Goal: Task Accomplishment & Management: Manage account settings

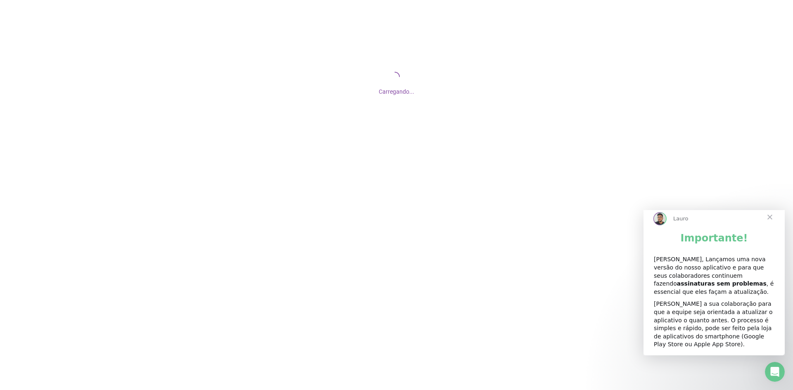
click at [773, 220] on span "Fechar" at bounding box center [770, 217] width 30 height 30
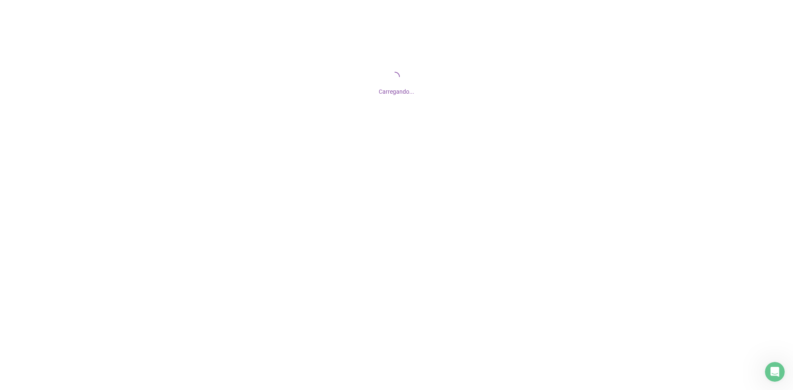
drag, startPoint x: 769, startPoint y: 221, endPoint x: 764, endPoint y: 222, distance: 5.0
click at [769, 221] on div at bounding box center [396, 195] width 793 height 390
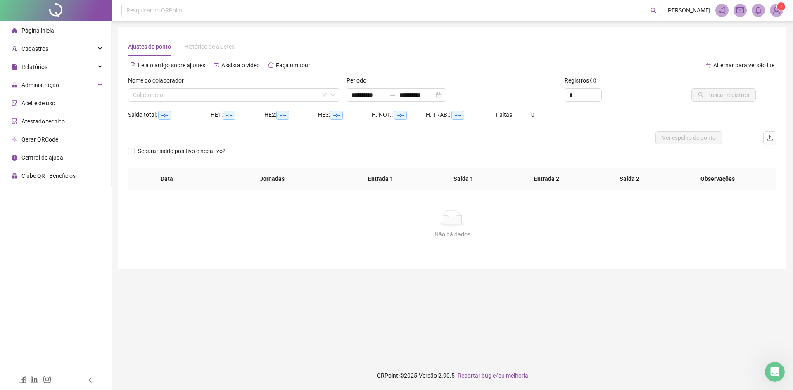
type input "**********"
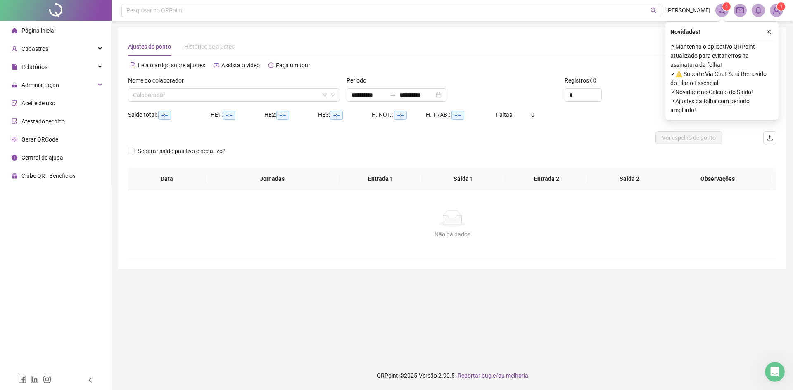
click at [722, 9] on icon "notification" at bounding box center [721, 10] width 7 height 7
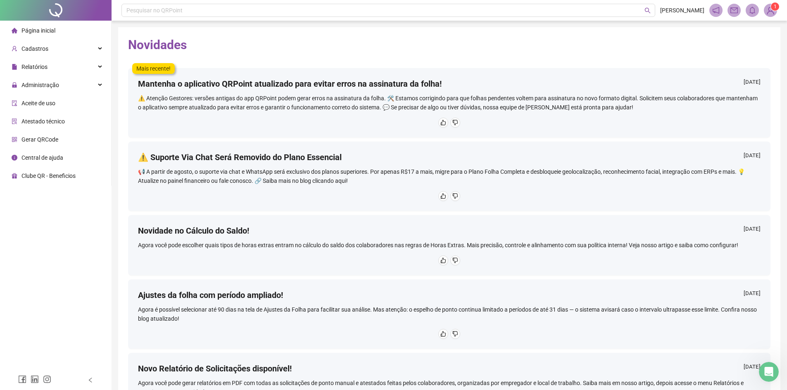
click at [714, 8] on icon "notification" at bounding box center [715, 10] width 7 height 7
click at [695, 9] on span "[PERSON_NAME]" at bounding box center [682, 10] width 44 height 9
click at [716, 7] on icon "notification" at bounding box center [715, 10] width 7 height 7
click at [763, 11] on div "1" at bounding box center [743, 10] width 68 height 13
click at [771, 6] on sup "1" at bounding box center [775, 6] width 8 height 8
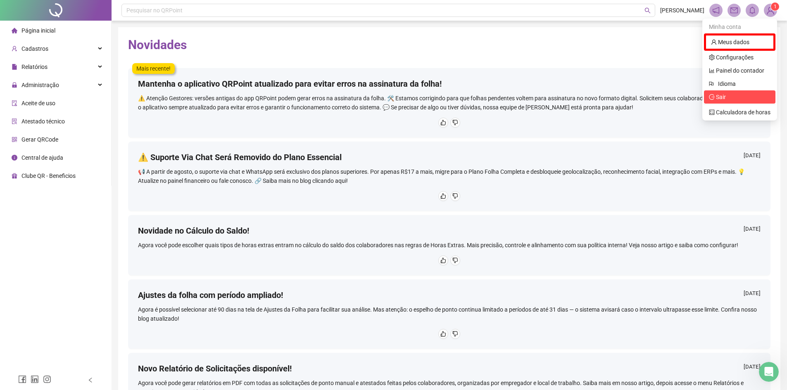
click at [727, 95] on span "Sair" at bounding box center [740, 96] width 62 height 9
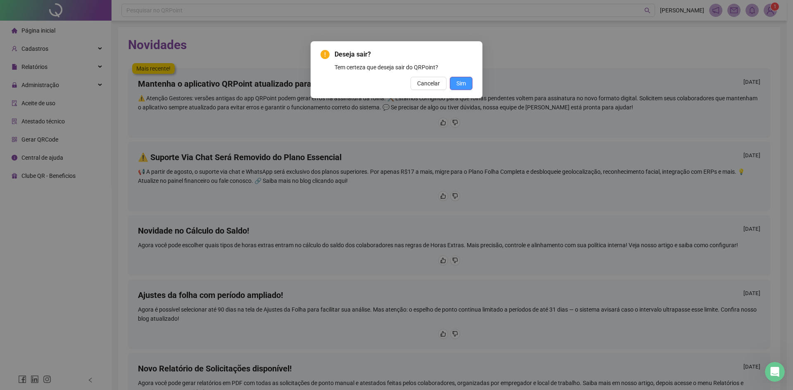
click at [461, 80] on span "Sim" at bounding box center [460, 83] width 9 height 9
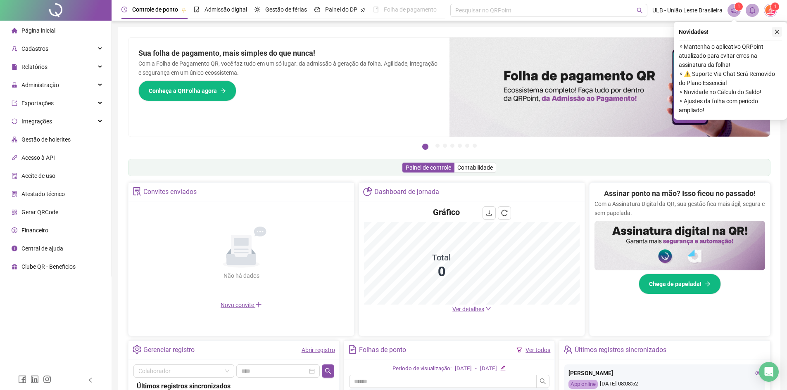
click at [777, 28] on button "button" at bounding box center [777, 32] width 10 height 10
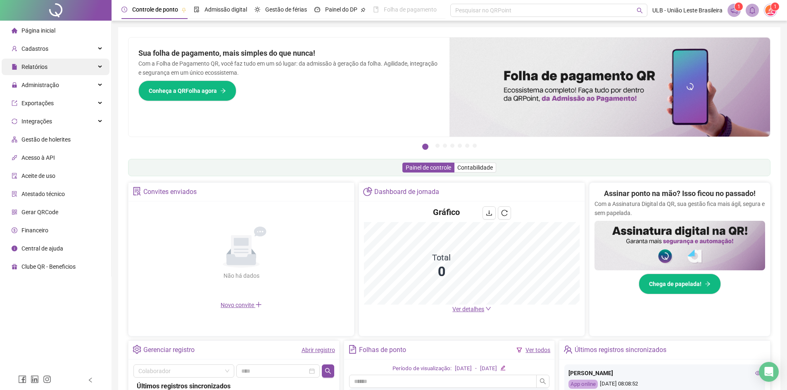
click at [48, 68] on div "Relatórios" at bounding box center [56, 67] width 108 height 17
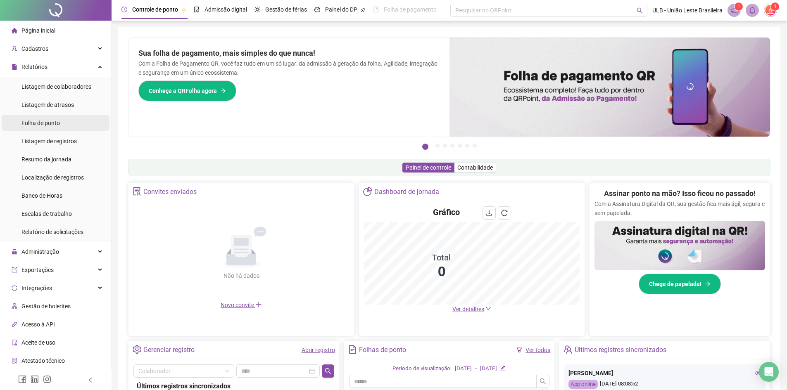
click at [52, 123] on span "Folha de ponto" at bounding box center [40, 123] width 38 height 7
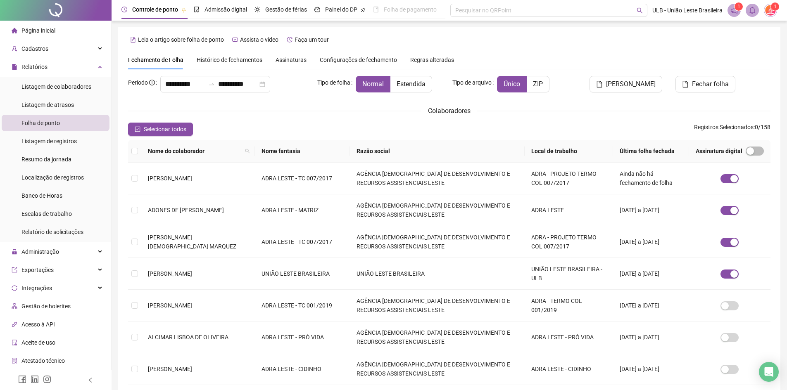
click at [282, 59] on span "Assinaturas" at bounding box center [290, 60] width 31 height 6
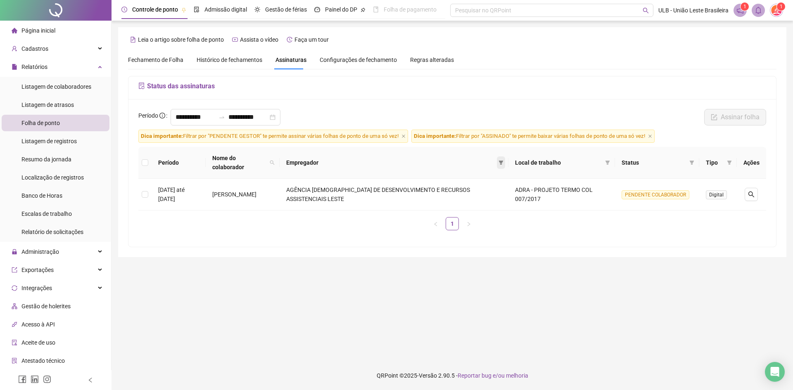
click at [503, 160] on icon "filter" at bounding box center [500, 162] width 5 height 5
click at [401, 259] on main "**********" at bounding box center [452, 190] width 668 height 327
click at [545, 158] on span "Local de trabalho" at bounding box center [558, 162] width 87 height 9
click at [606, 160] on icon "filter" at bounding box center [607, 162] width 5 height 5
click at [163, 62] on span "Fechamento de Folha" at bounding box center [155, 60] width 55 height 7
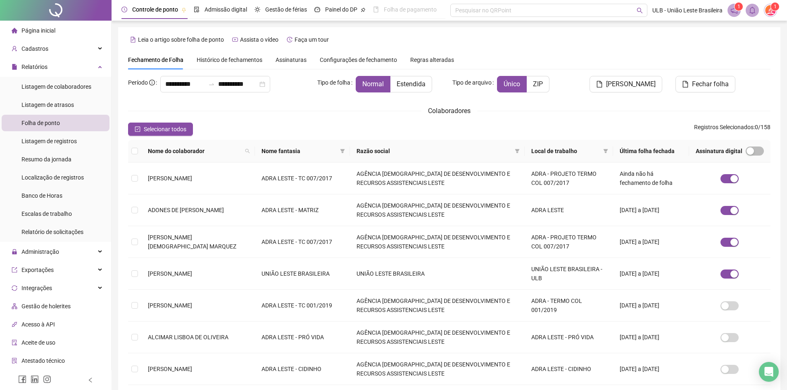
click at [256, 62] on span "Histórico de fechamentos" at bounding box center [230, 60] width 66 height 7
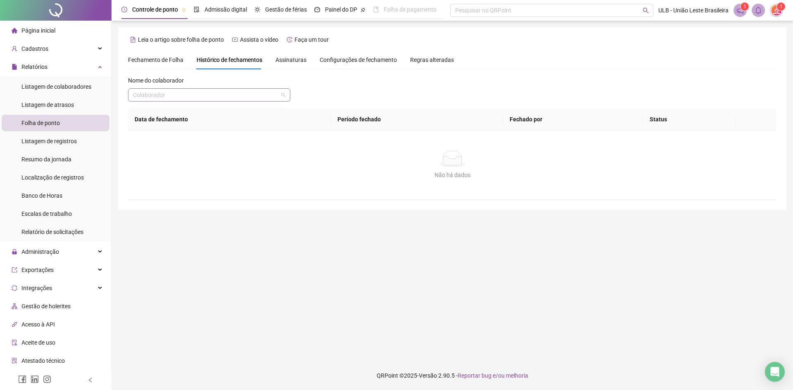
click at [217, 95] on input "search" at bounding box center [205, 95] width 145 height 12
type input "****"
click at [208, 114] on div "TAIS ELAINE SOUZA SENA" at bounding box center [209, 111] width 149 height 9
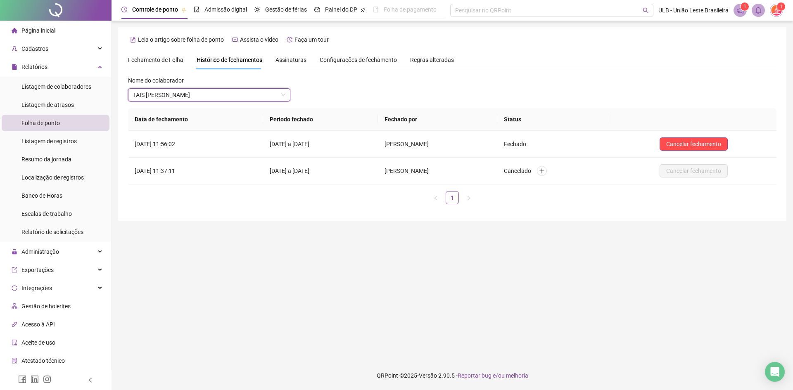
click at [287, 55] on div "Assinaturas" at bounding box center [290, 59] width 31 height 9
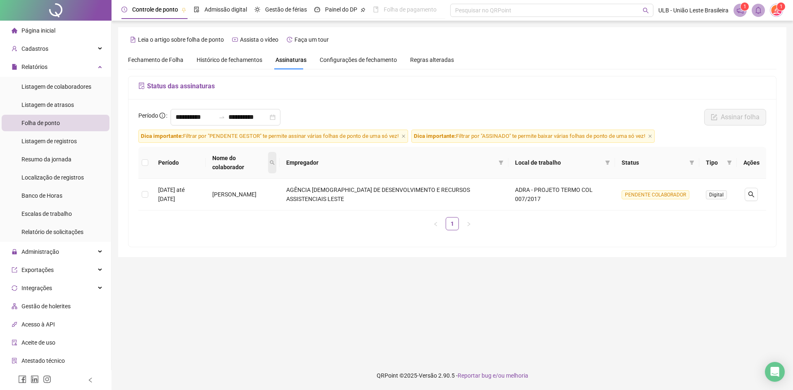
click at [276, 160] on span at bounding box center [272, 162] width 8 height 21
click at [305, 177] on input "text" at bounding box center [286, 175] width 78 height 13
type input "****"
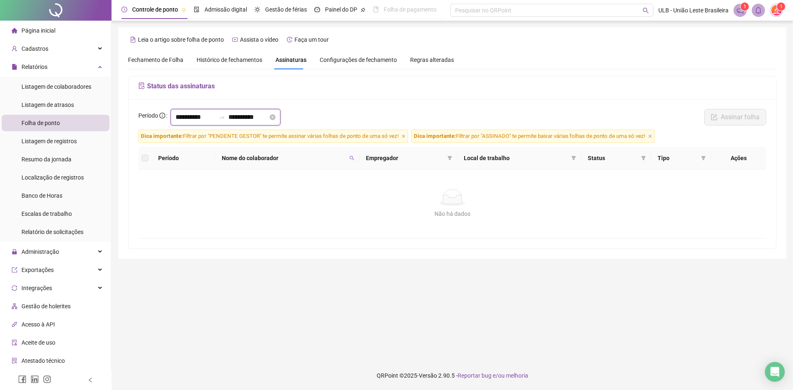
click at [268, 119] on input "**********" at bounding box center [248, 117] width 40 height 10
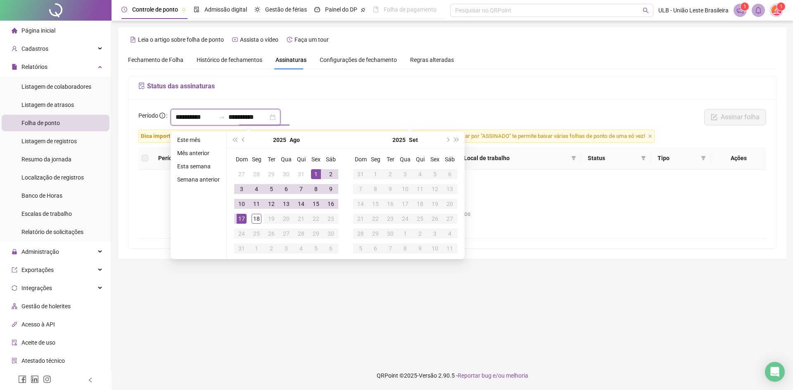
type input "**********"
click at [276, 308] on main "**********" at bounding box center [452, 190] width 668 height 327
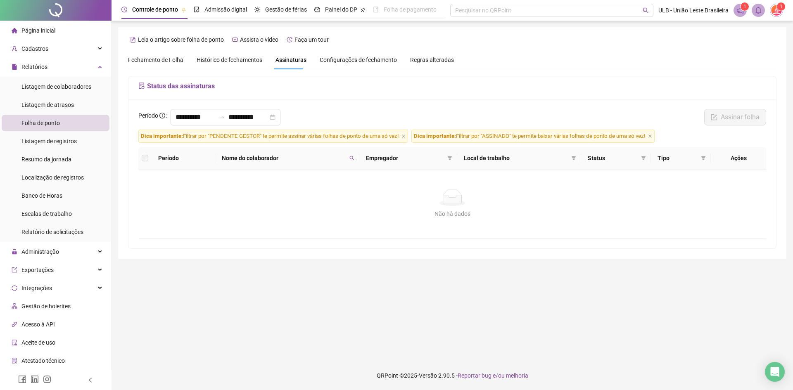
drag, startPoint x: 220, startPoint y: 52, endPoint x: 229, endPoint y: 57, distance: 10.8
click at [220, 52] on div "Histórico de fechamentos" at bounding box center [230, 59] width 66 height 19
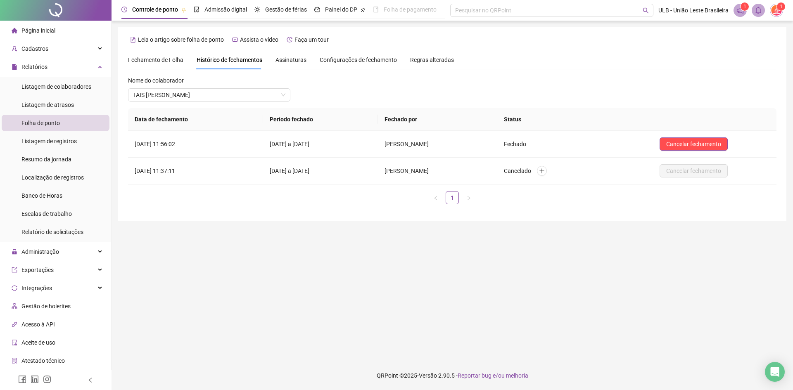
click at [284, 59] on span "Assinaturas" at bounding box center [290, 60] width 31 height 6
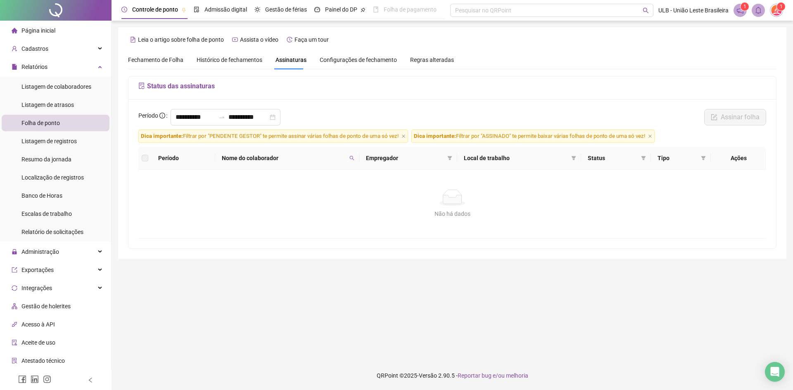
click at [182, 59] on span "Fechamento de Folha" at bounding box center [155, 60] width 55 height 7
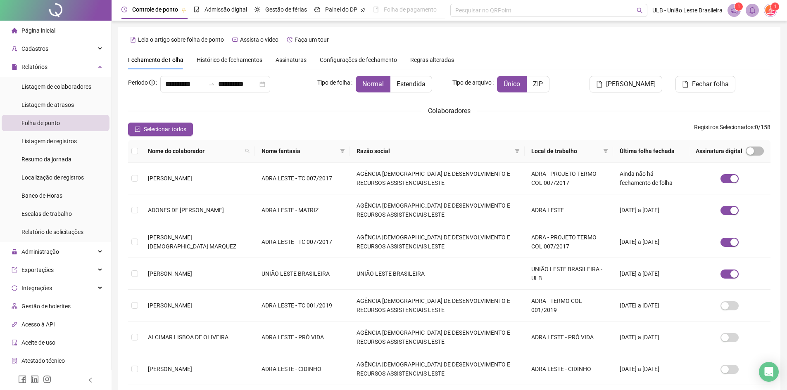
click at [299, 59] on span "Assinaturas" at bounding box center [290, 60] width 31 height 6
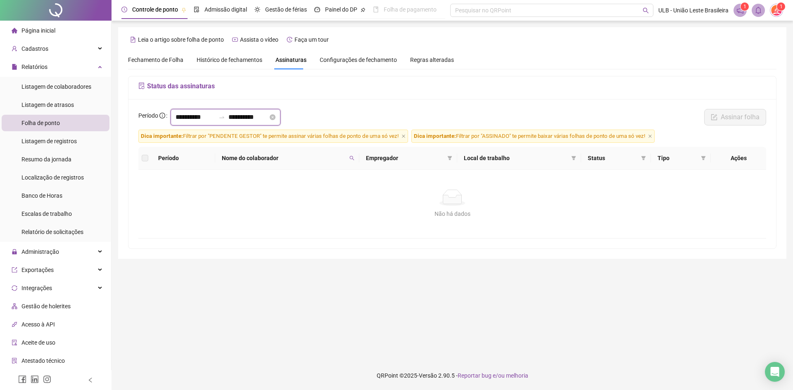
click at [214, 119] on input "**********" at bounding box center [195, 117] width 40 height 10
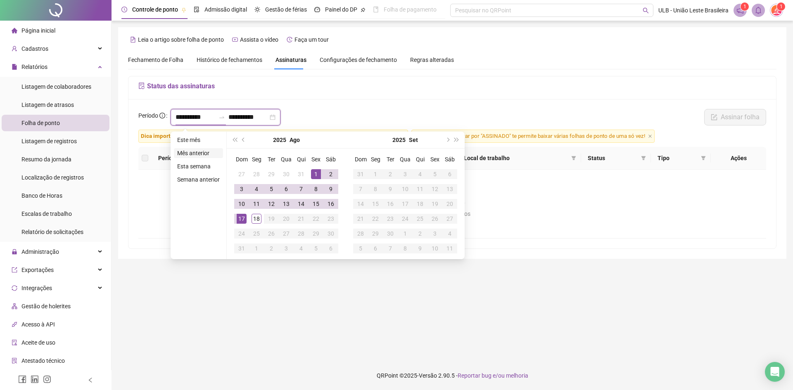
type input "**********"
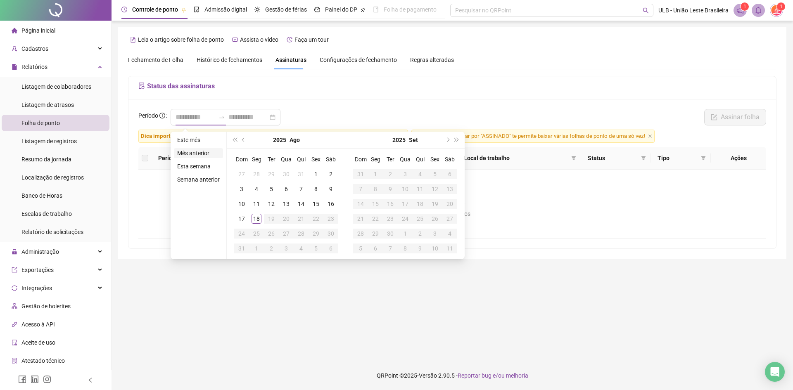
click at [204, 152] on li "Mês anterior" at bounding box center [198, 153] width 49 height 10
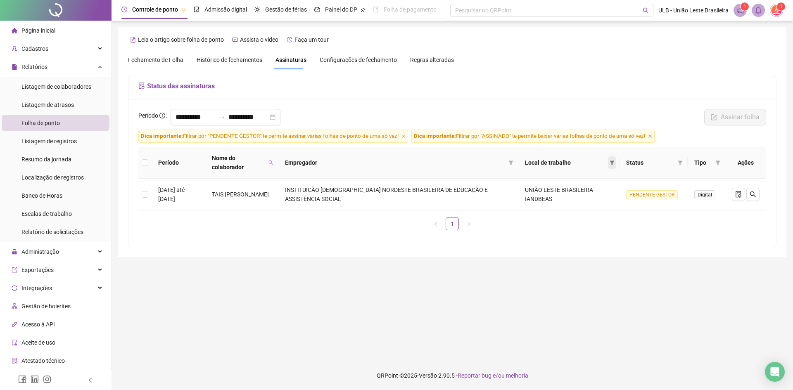
click at [614, 164] on icon "filter" at bounding box center [612, 163] width 5 height 4
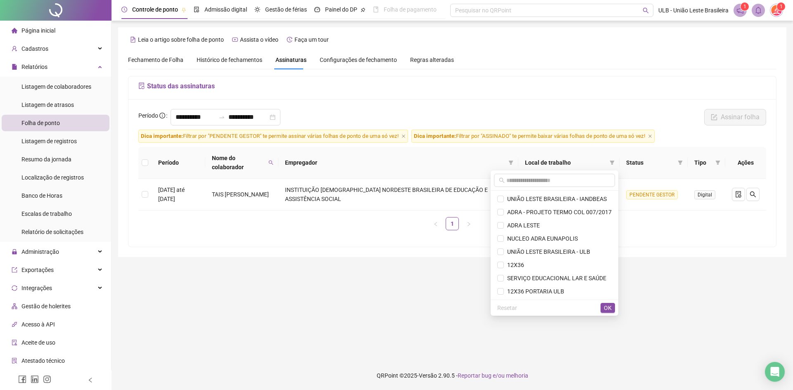
click at [344, 325] on main "**********" at bounding box center [452, 190] width 668 height 327
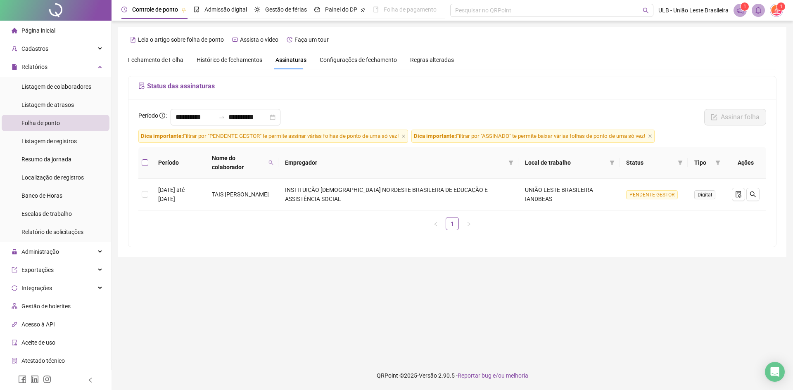
click at [145, 166] on label at bounding box center [145, 162] width 7 height 9
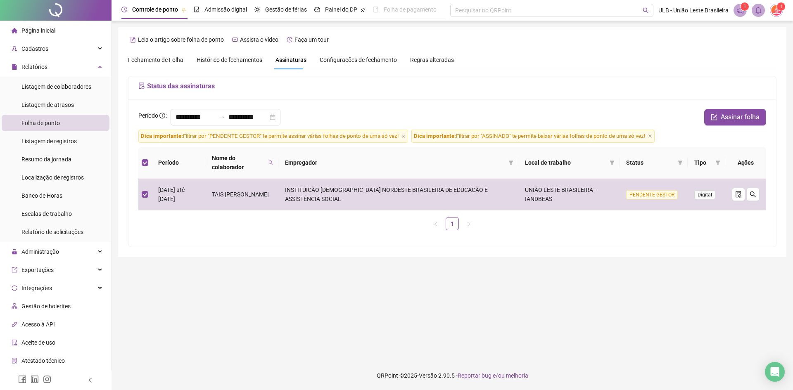
click at [517, 161] on th "Empregador" at bounding box center [397, 163] width 239 height 32
click at [512, 162] on icon "filter" at bounding box center [510, 163] width 5 height 4
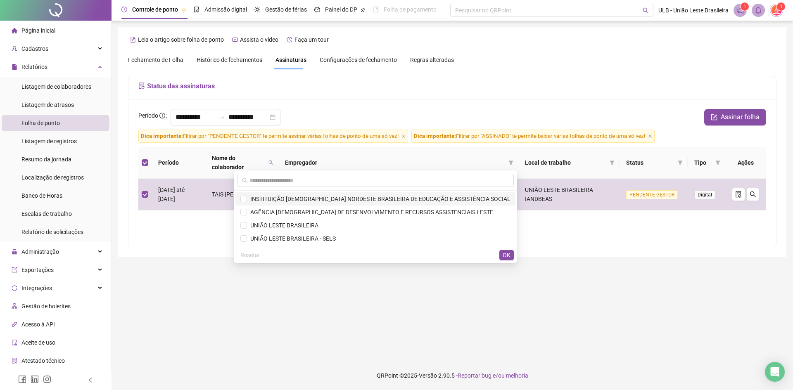
click at [364, 193] on li "INSTITUIÇÃO ADVENTISTA NORDESTE BRASILEIRA DE EDUCAÇÃO E ASSISTÊNCIA SOCIAL" at bounding box center [375, 198] width 280 height 13
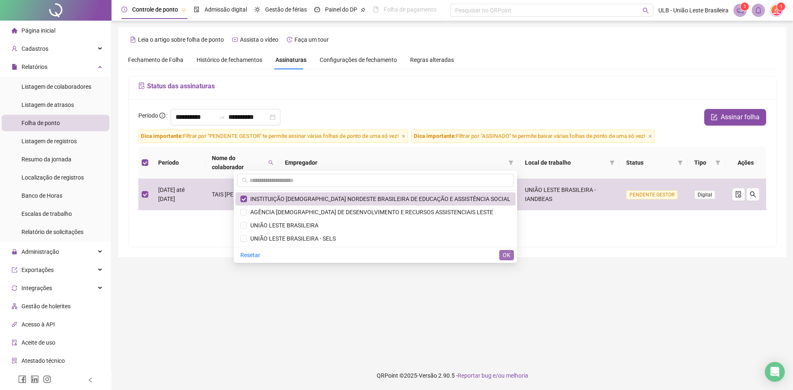
click at [505, 256] on span "OK" at bounding box center [507, 255] width 8 height 9
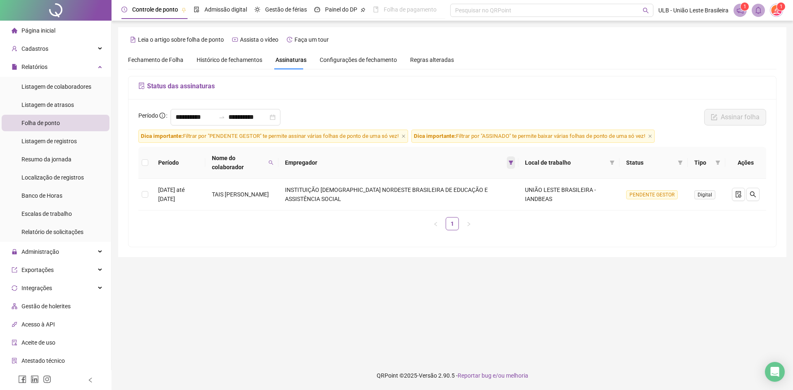
click at [510, 165] on span at bounding box center [511, 163] width 8 height 12
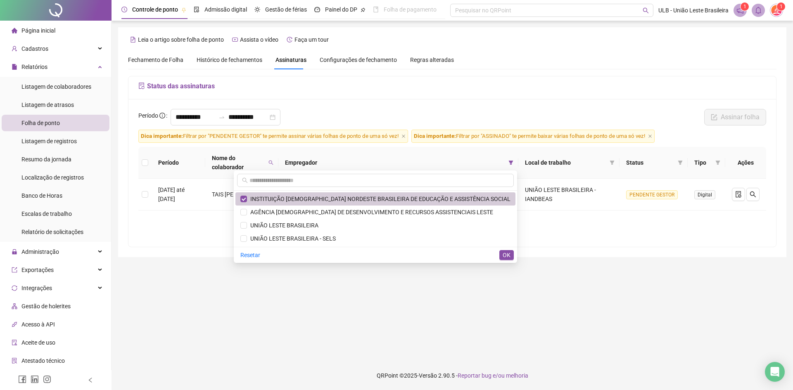
click at [378, 197] on span "INSTITUIÇÃO ADVENTISTA NORDESTE BRASILEIRA DE EDUCAÇÃO E ASSISTÊNCIA SOCIAL" at bounding box center [378, 199] width 263 height 7
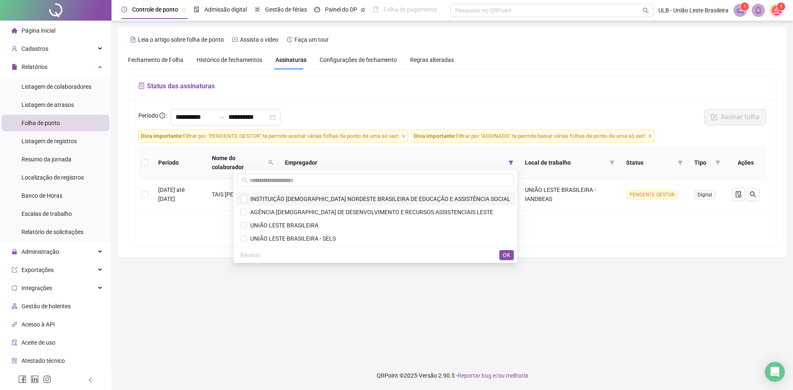
click at [444, 201] on span "INSTITUIÇÃO ADVENTISTA NORDESTE BRASILEIRA DE EDUCAÇÃO E ASSISTÊNCIA SOCIAL" at bounding box center [378, 199] width 263 height 7
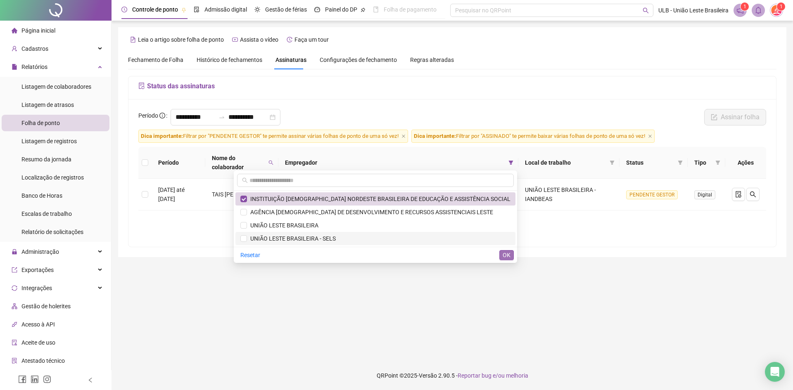
click at [502, 250] on div "Resetar OK" at bounding box center [375, 255] width 283 height 16
click at [503, 253] on span "OK" at bounding box center [507, 255] width 8 height 9
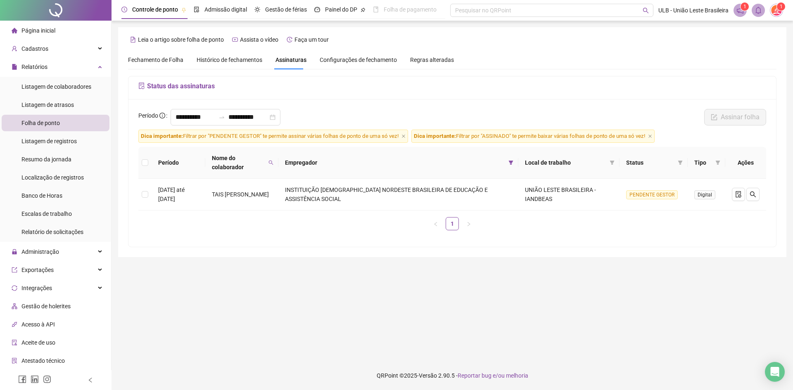
click at [171, 64] on div "Fechamento de Folha" at bounding box center [155, 59] width 55 height 9
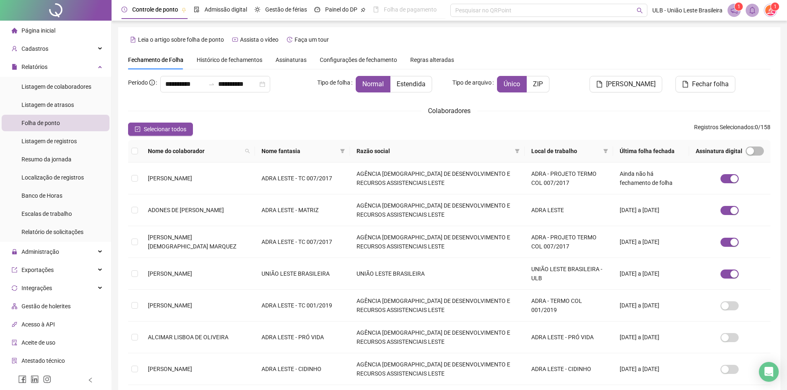
click at [223, 61] on span "Histórico de fechamentos" at bounding box center [230, 60] width 66 height 7
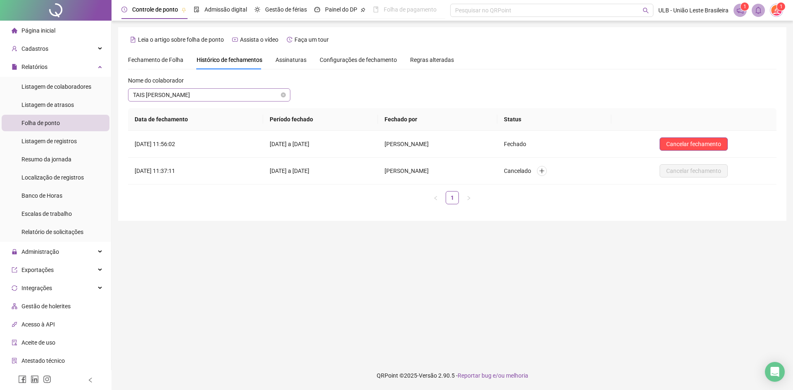
click at [259, 97] on span "TAIS ELAINE SOUZA SENA" at bounding box center [209, 95] width 152 height 12
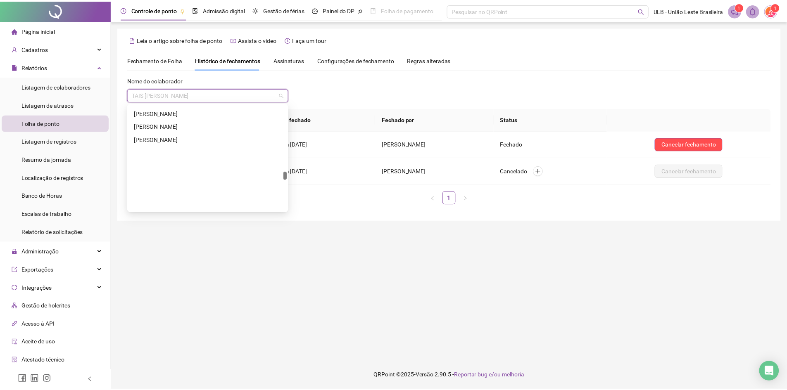
scroll to position [1232, 0]
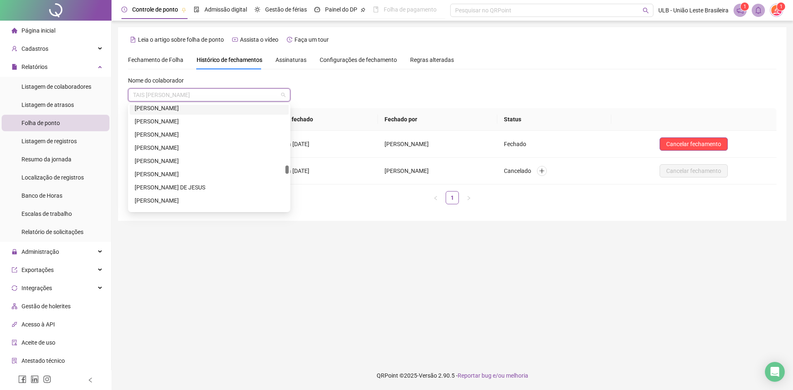
click at [176, 59] on span "Fechamento de Folha" at bounding box center [155, 60] width 55 height 7
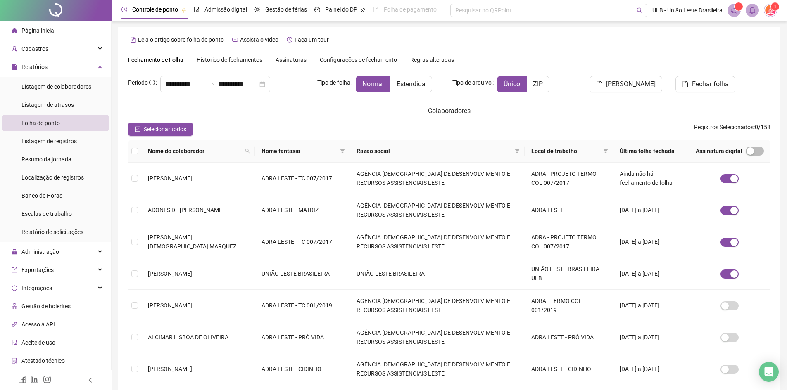
click at [595, 150] on div "Local de trabalho" at bounding box center [568, 151] width 75 height 9
click at [604, 152] on span at bounding box center [605, 151] width 8 height 12
click at [429, 153] on span "Razão social" at bounding box center [433, 151] width 155 height 9
click at [515, 152] on icon "filter" at bounding box center [517, 151] width 5 height 4
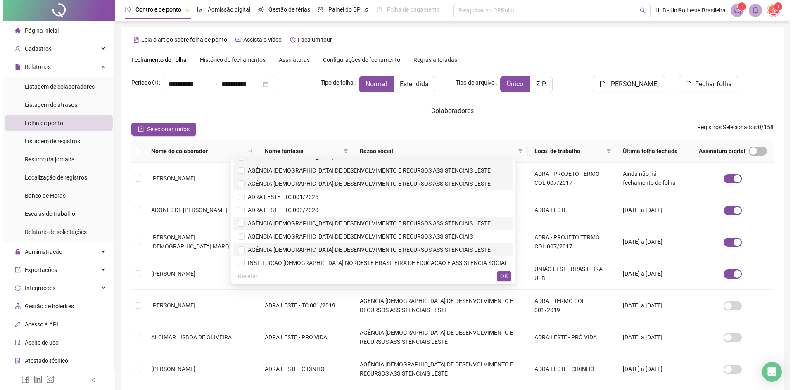
scroll to position [64, 0]
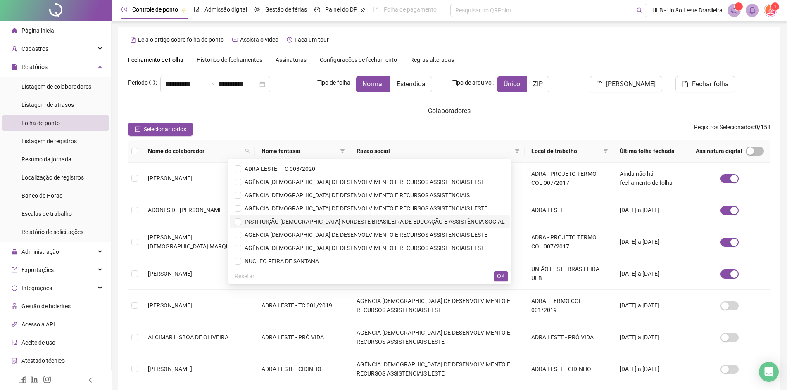
click at [321, 224] on span "INSTITUIÇÃO ADVENTISTA NORDESTE BRASILEIRA DE EDUCAÇÃO E ASSISTÊNCIA SOCIAL" at bounding box center [372, 221] width 263 height 7
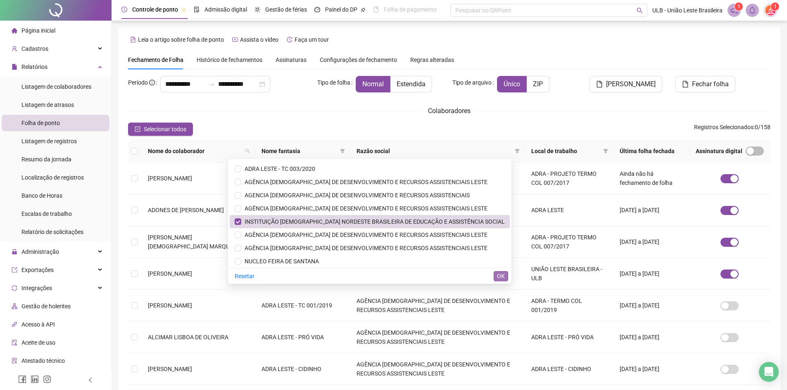
click at [501, 274] on span "OK" at bounding box center [501, 276] width 8 height 9
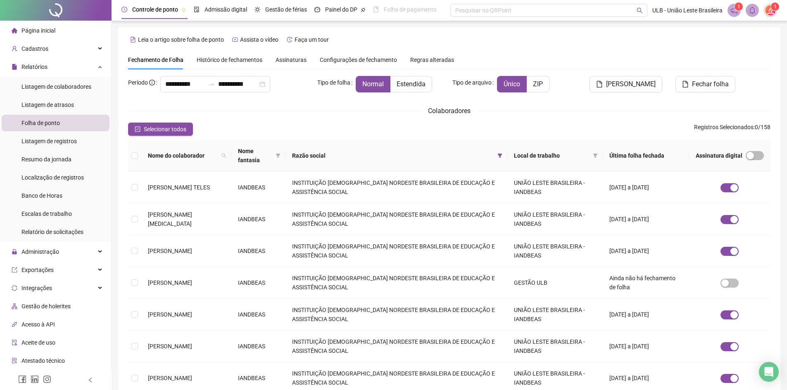
click at [258, 62] on span "Histórico de fechamentos" at bounding box center [230, 60] width 66 height 7
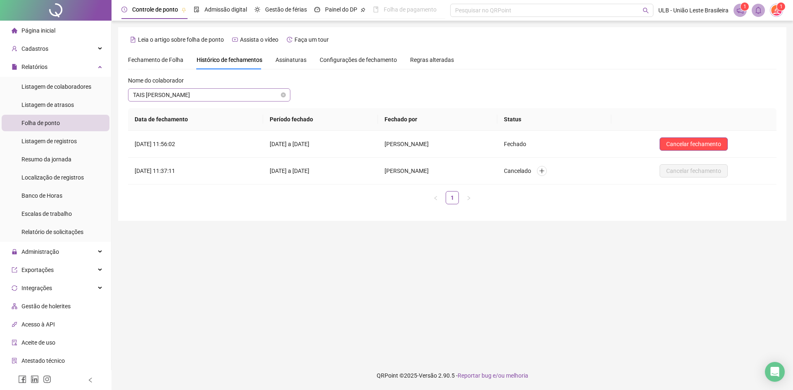
click at [242, 96] on span "TAIS ELAINE SOUZA SENA" at bounding box center [209, 95] width 152 height 12
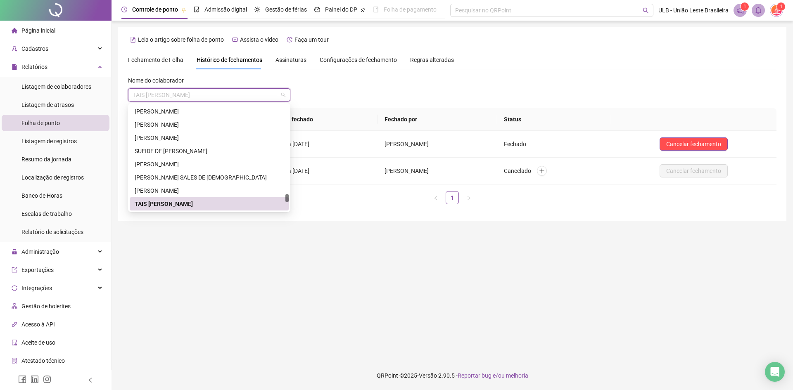
click at [304, 61] on div "Fechamento de Folha Histórico de fechamentos Assinaturas Configurações de fecha…" at bounding box center [291, 59] width 326 height 19
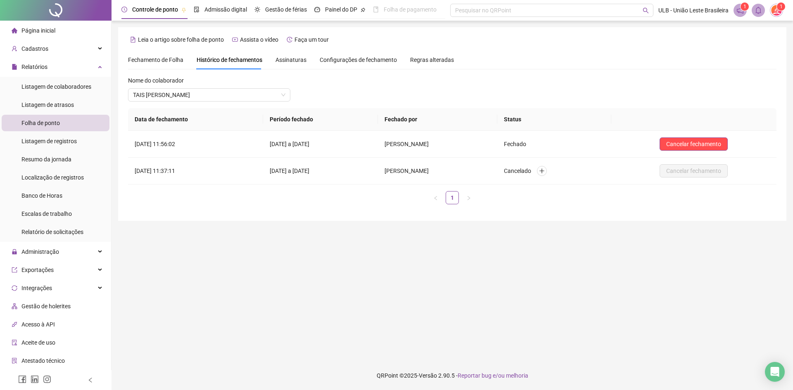
click at [297, 60] on span "Assinaturas" at bounding box center [290, 60] width 31 height 6
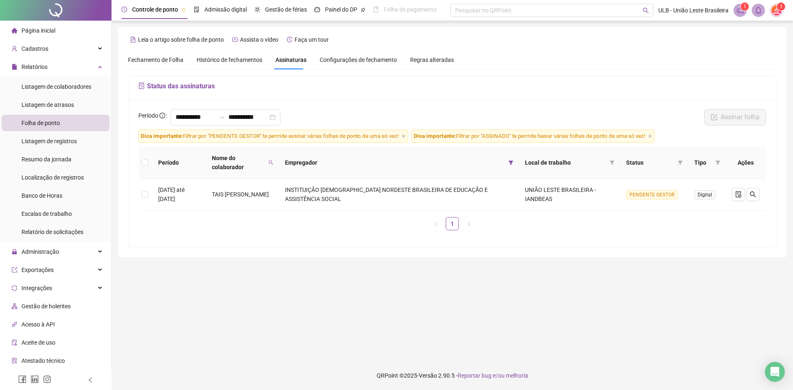
click at [379, 52] on div "Configurações de fechamento" at bounding box center [358, 59] width 77 height 19
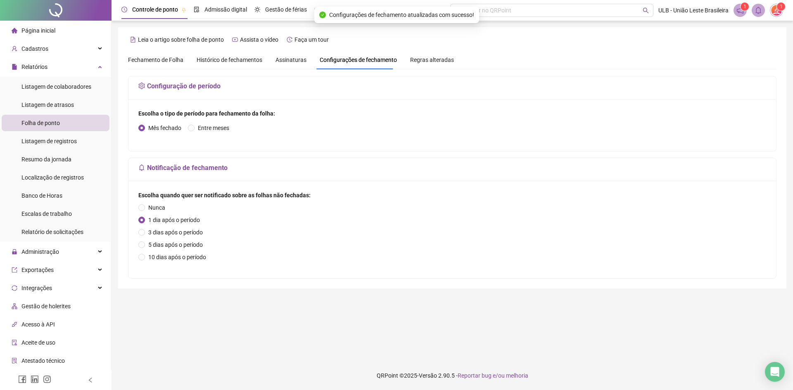
click at [282, 58] on span "Assinaturas" at bounding box center [290, 60] width 31 height 6
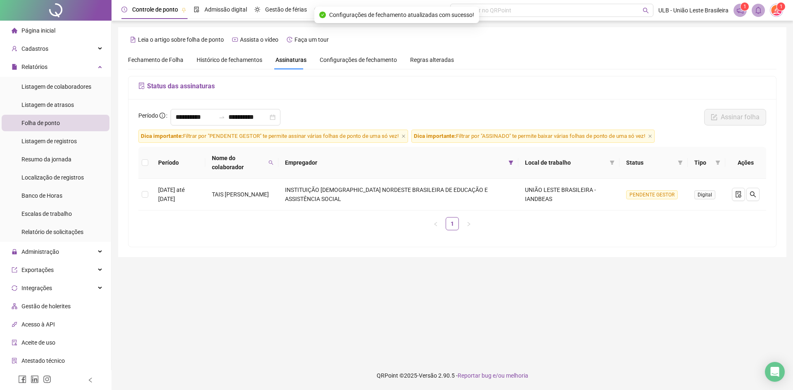
click at [422, 62] on span "Regras alteradas" at bounding box center [432, 60] width 44 height 6
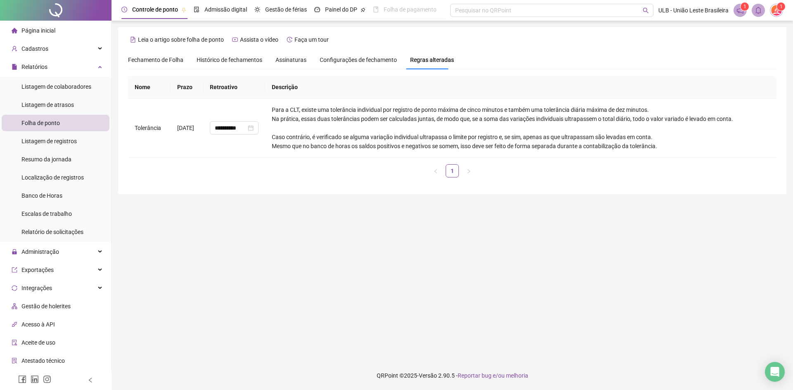
click at [281, 59] on span "Assinaturas" at bounding box center [290, 60] width 31 height 6
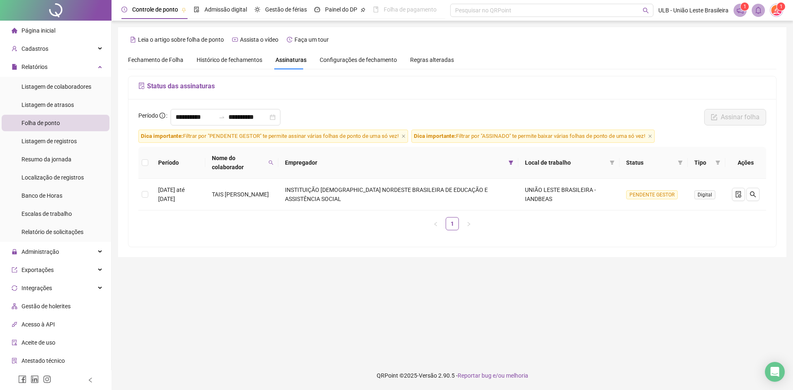
click at [228, 60] on span "Histórico de fechamentos" at bounding box center [230, 60] width 66 height 7
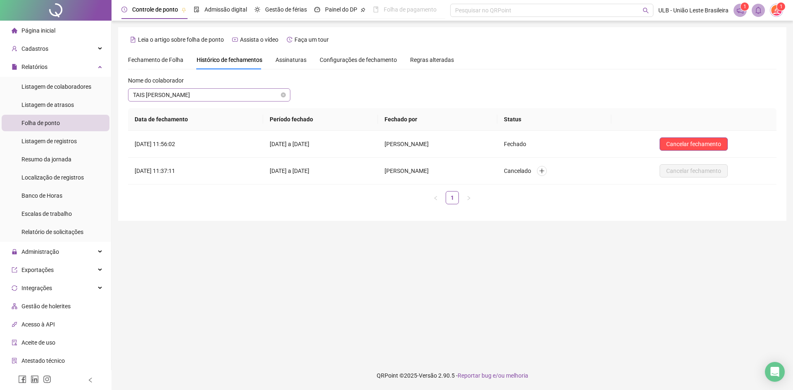
click at [230, 93] on span "TAIS ELAINE SOUZA SENA" at bounding box center [209, 95] width 152 height 12
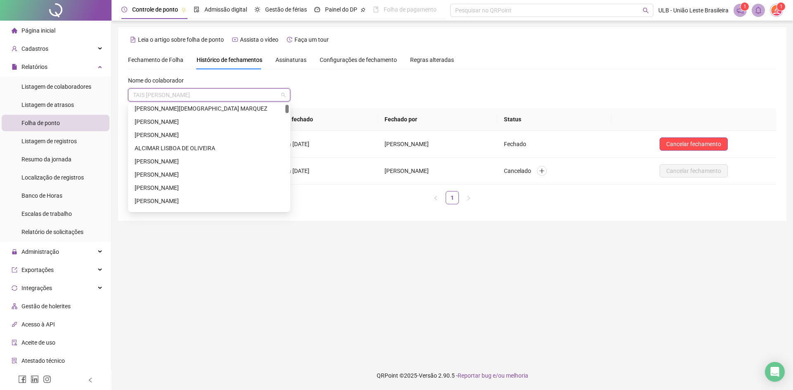
scroll to position [0, 0]
drag, startPoint x: 289, startPoint y: 172, endPoint x: 290, endPoint y: 99, distance: 72.7
click at [290, 99] on body "**********" at bounding box center [396, 195] width 793 height 390
click at [200, 111] on div "ADCINEI FERREIRA SOUZA" at bounding box center [209, 111] width 149 height 9
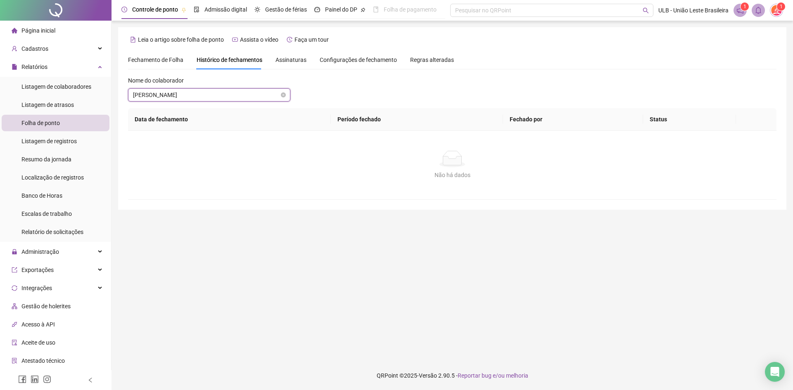
click at [204, 97] on span "ADCINEI FERREIRA SOUZA" at bounding box center [209, 95] width 152 height 12
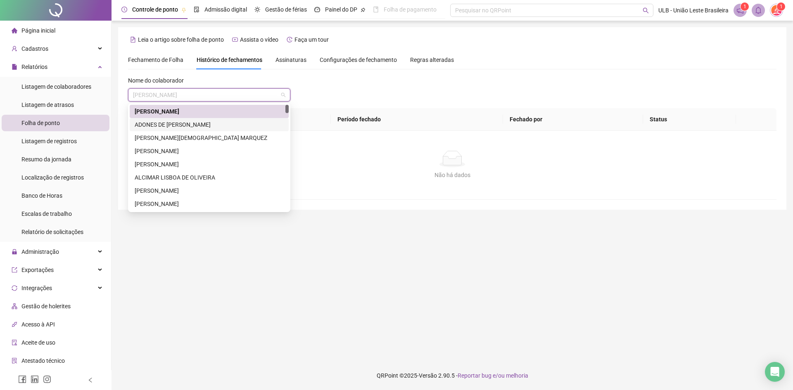
click at [191, 124] on div "ADONES DE ARAUJO SILVA" at bounding box center [209, 124] width 149 height 9
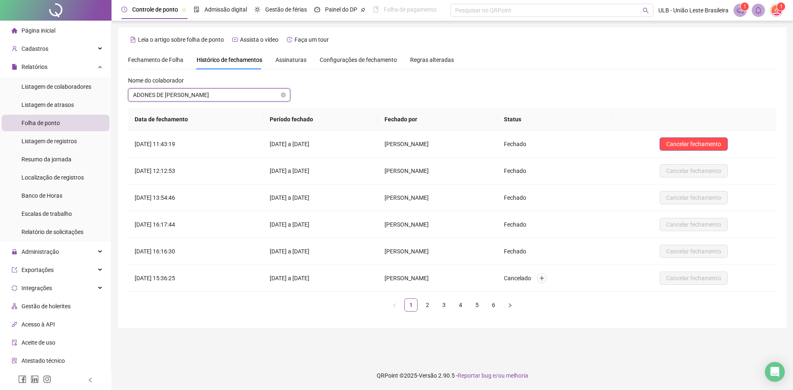
click at [219, 98] on span "ADONES DE ARAUJO SILVA" at bounding box center [209, 95] width 152 height 12
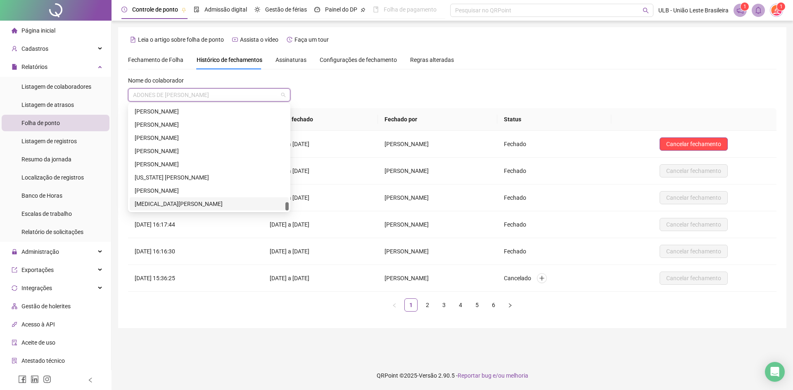
click at [205, 204] on div "YASMIN DOS SANTOS FREITAS" at bounding box center [209, 203] width 149 height 9
